Goal: Transaction & Acquisition: Download file/media

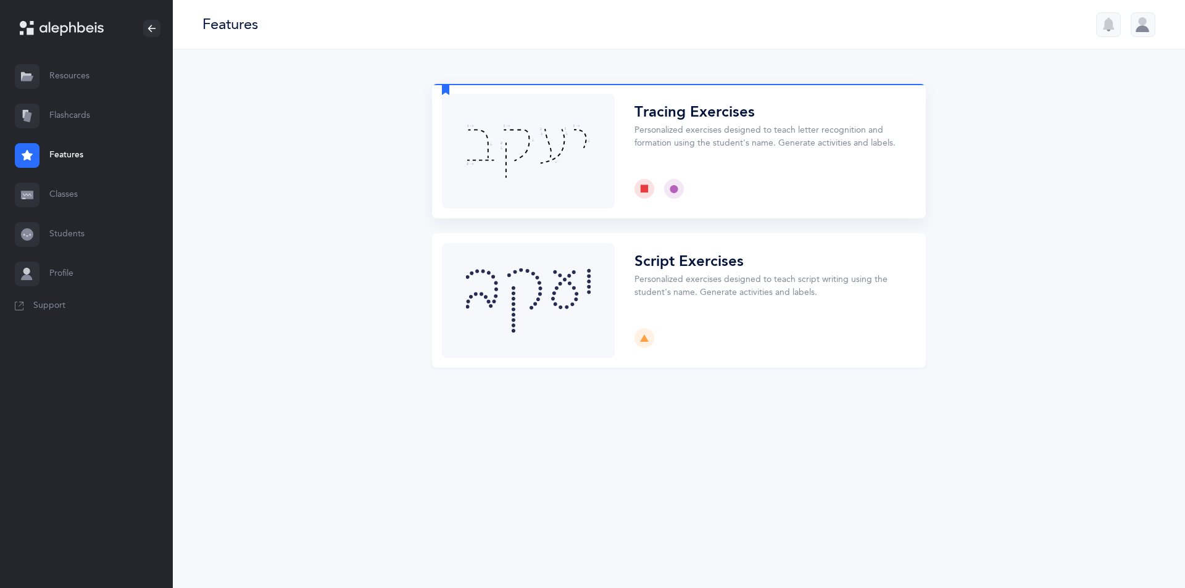
click at [573, 192] on button "Choose" at bounding box center [679, 151] width 494 height 134
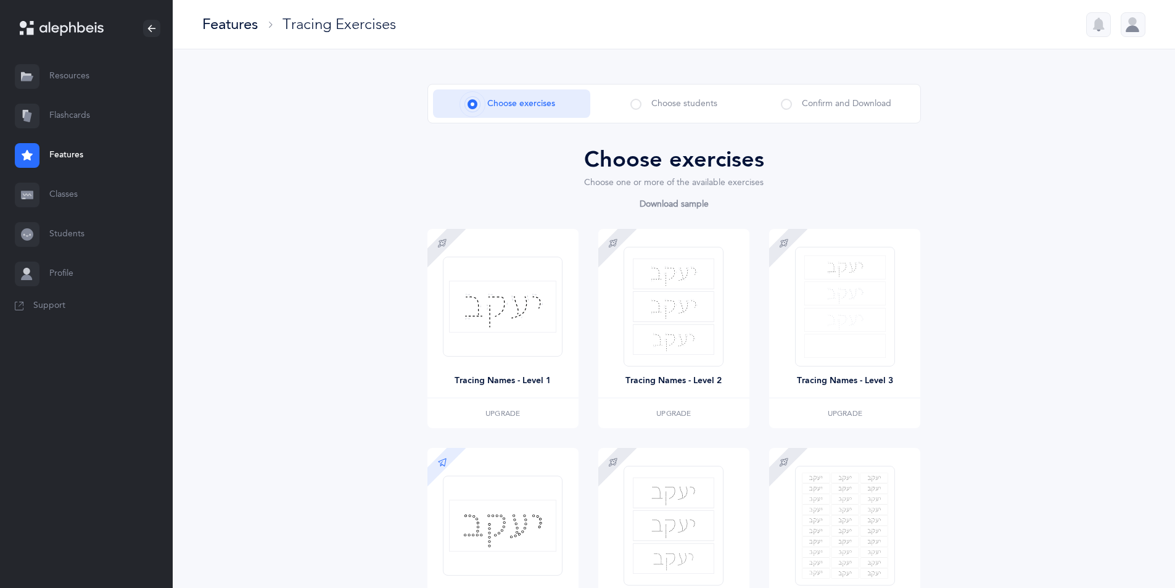
click at [102, 86] on link "Resources" at bounding box center [86, 76] width 173 height 39
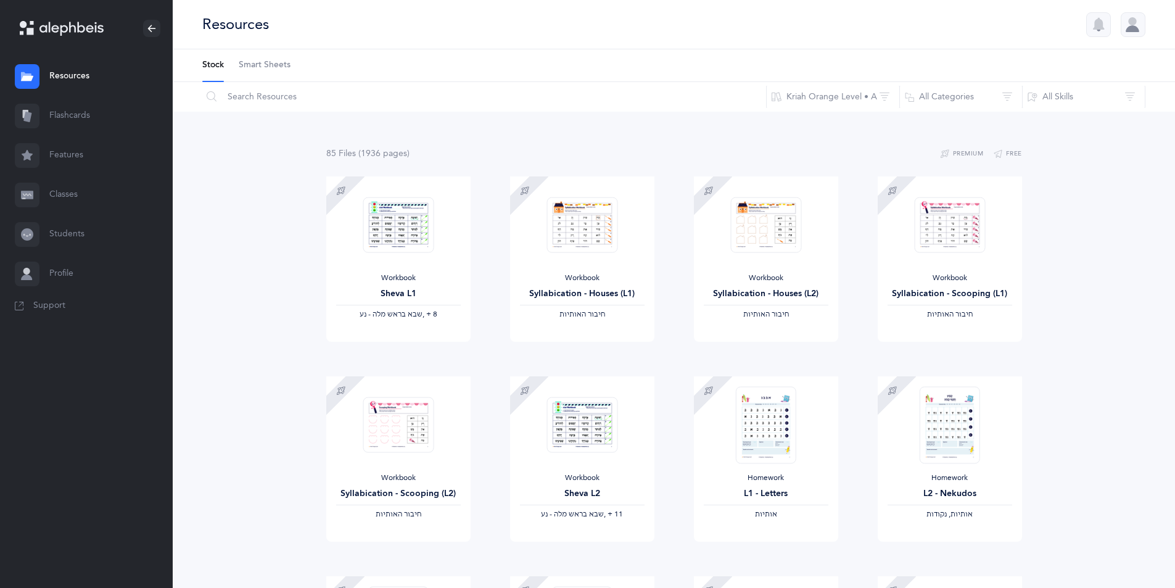
click at [1129, 23] on div at bounding box center [1133, 24] width 25 height 25
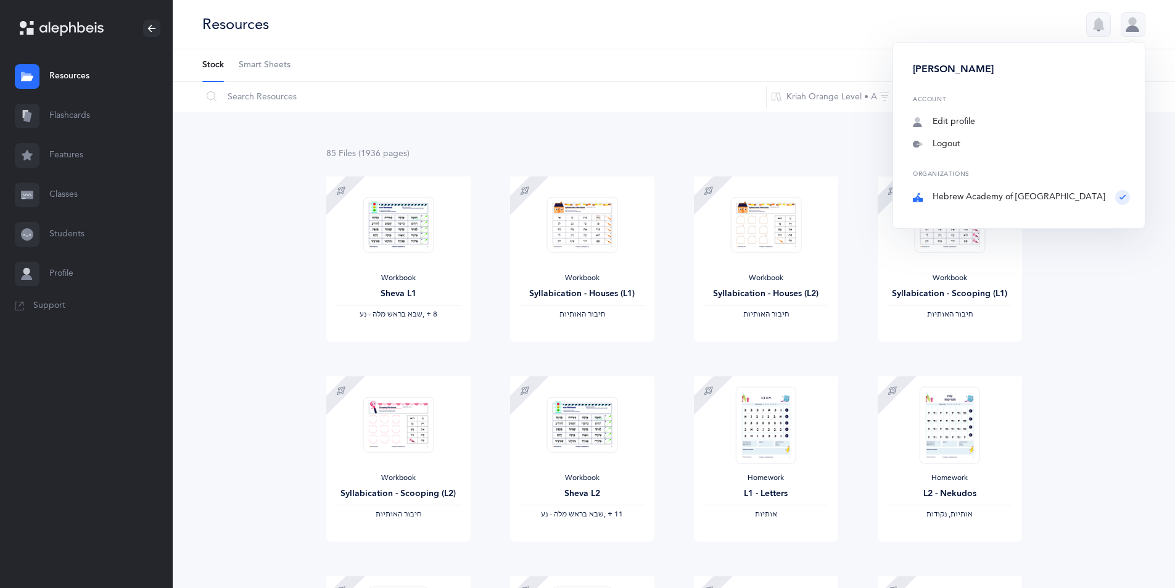
click at [244, 54] on link "Smart Sheets" at bounding box center [265, 65] width 52 height 32
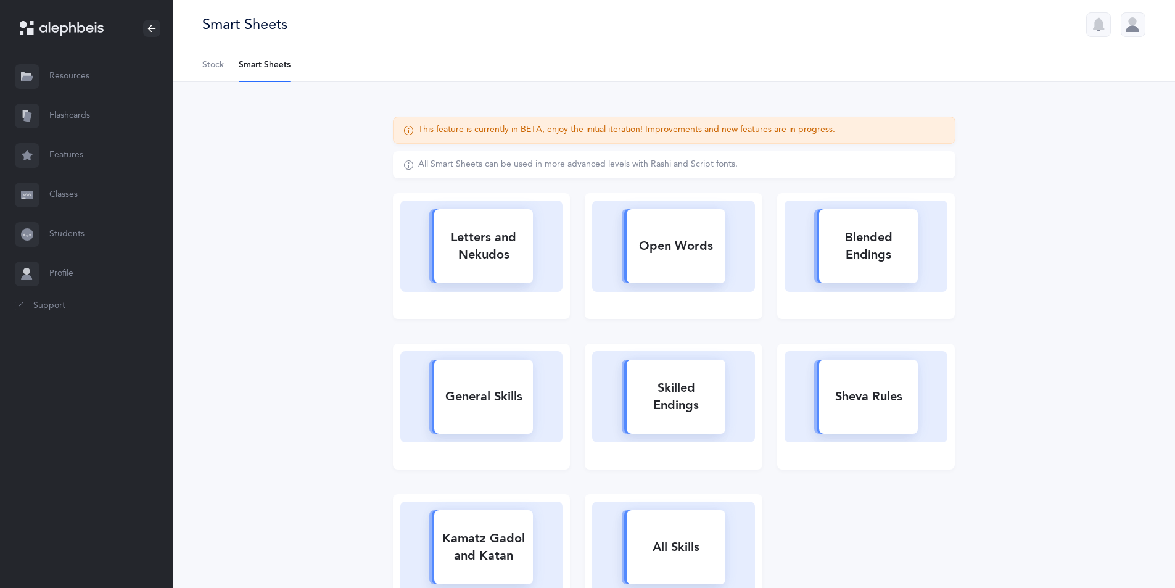
click at [213, 67] on span "Stock" at bounding box center [213, 65] width 22 height 12
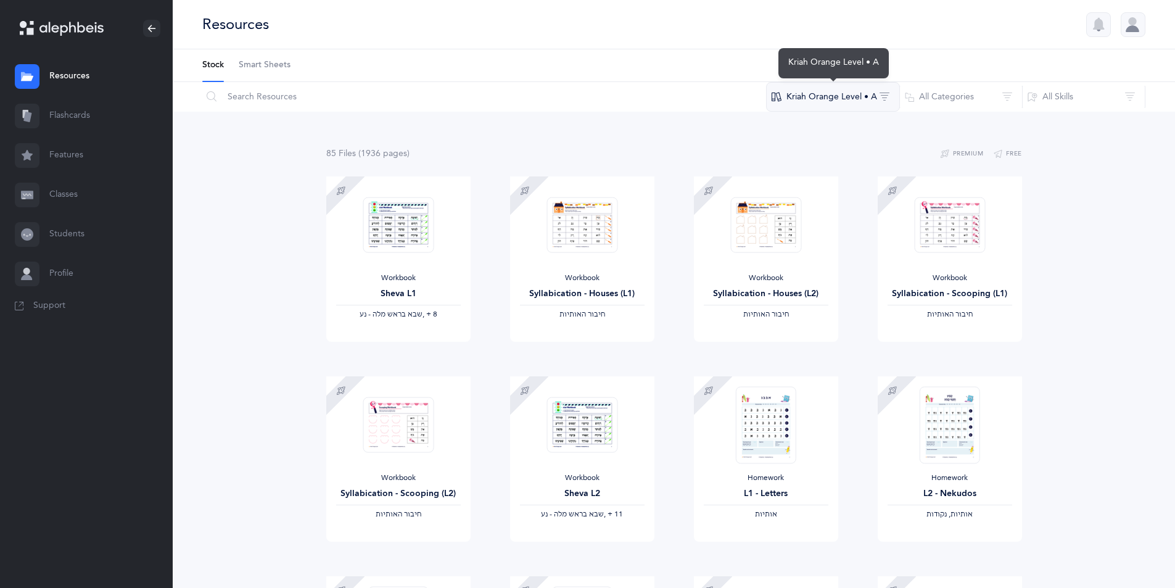
click at [870, 94] on button "Kriah Orange Level • A" at bounding box center [833, 97] width 134 height 30
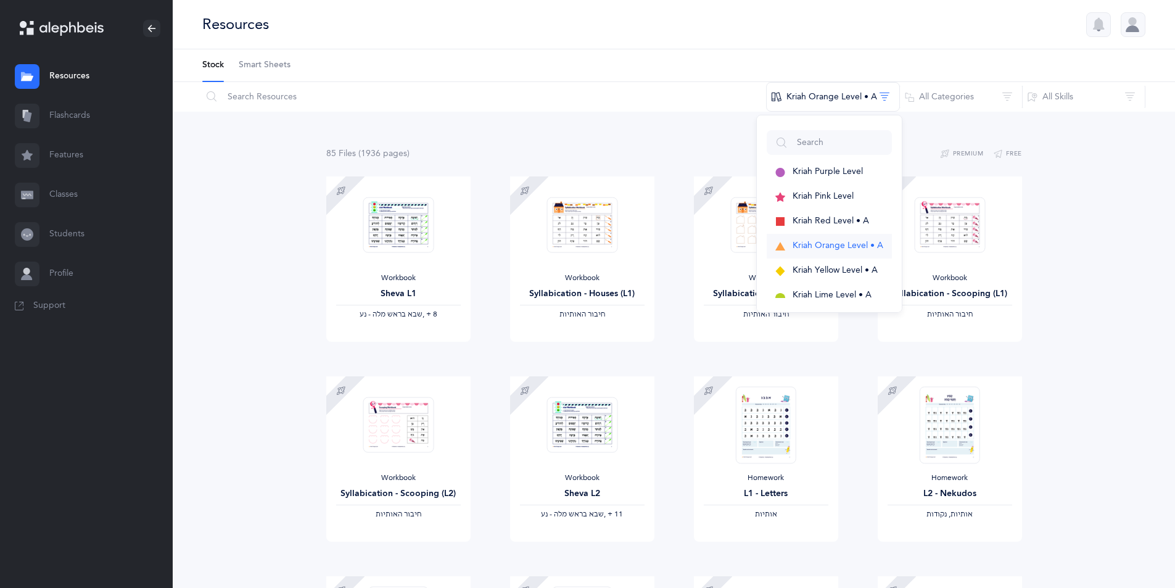
click at [863, 239] on button "Kriah Orange Level • A" at bounding box center [829, 246] width 125 height 25
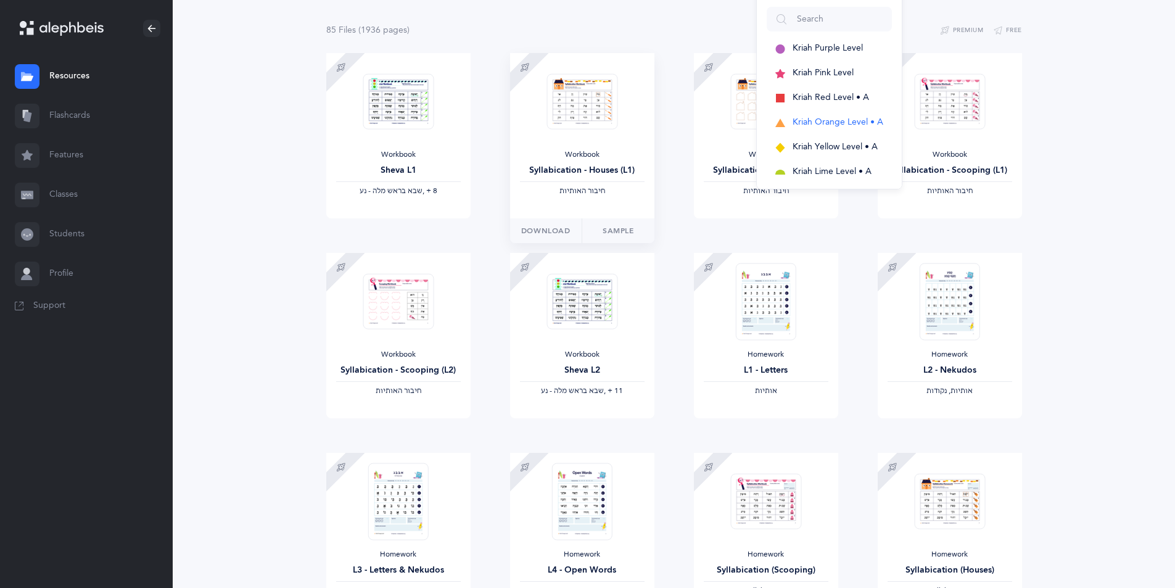
scroll to position [185, 0]
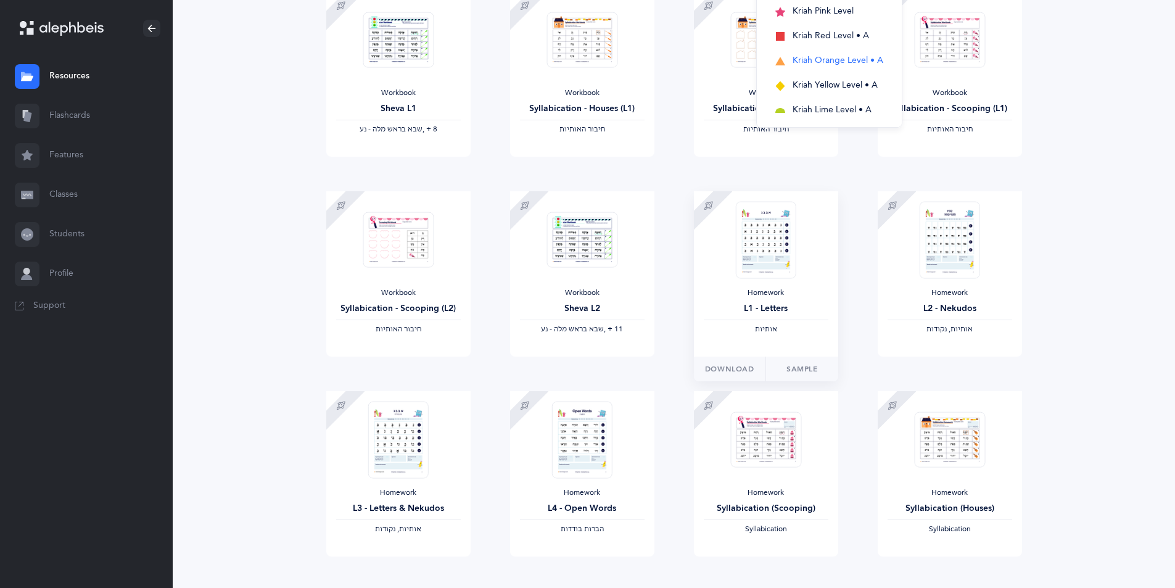
click at [784, 268] on img at bounding box center [765, 239] width 60 height 77
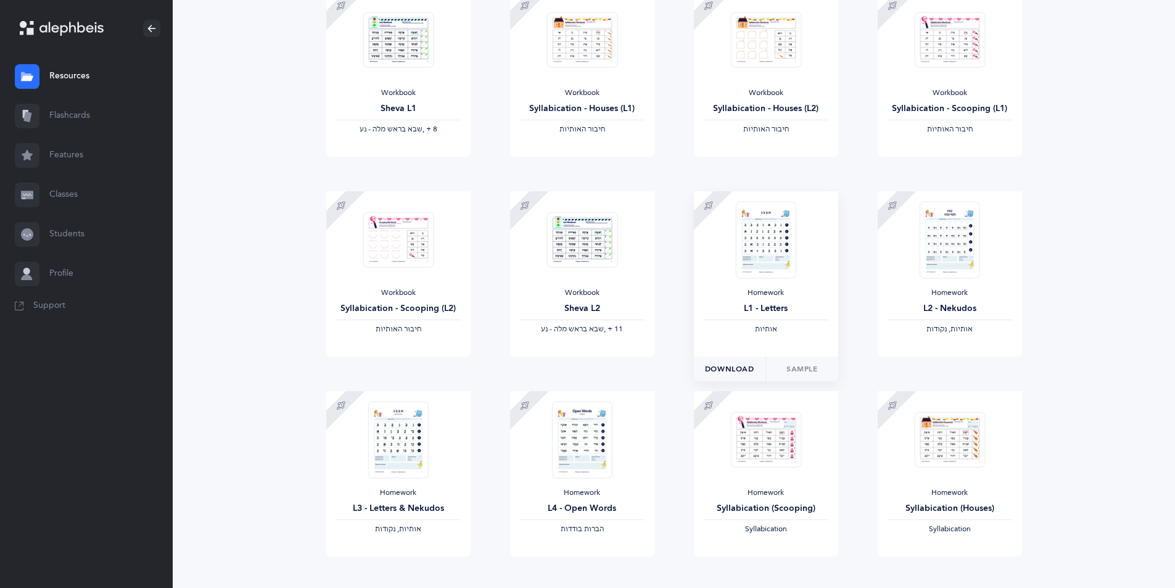
click at [751, 371] on span "Download" at bounding box center [729, 368] width 49 height 11
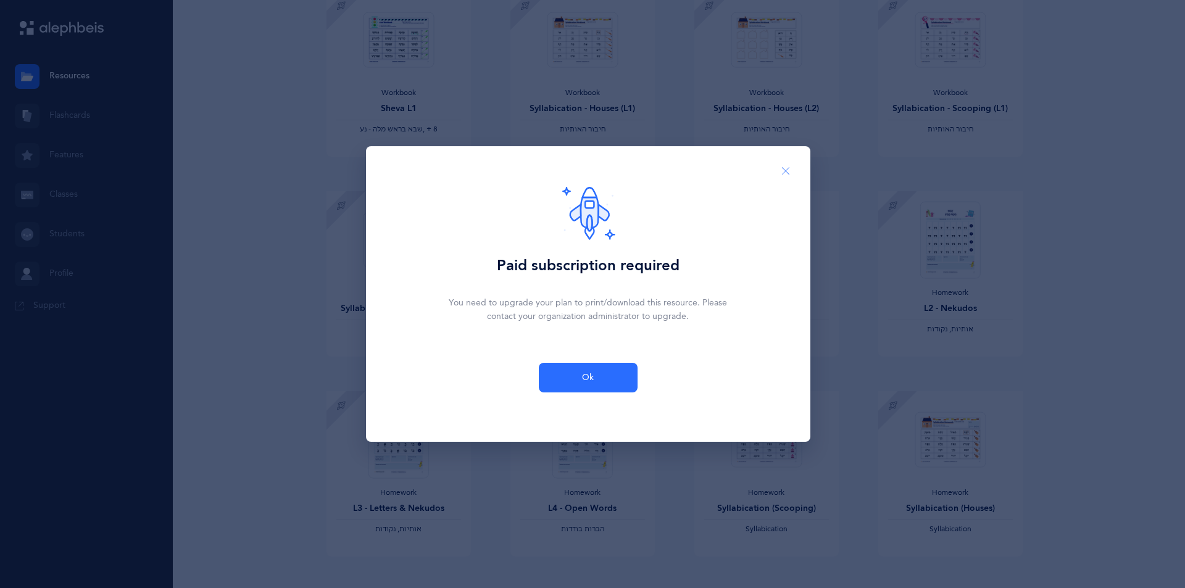
click at [791, 178] on button "Close" at bounding box center [786, 171] width 30 height 30
